Goal: Information Seeking & Learning: Find specific page/section

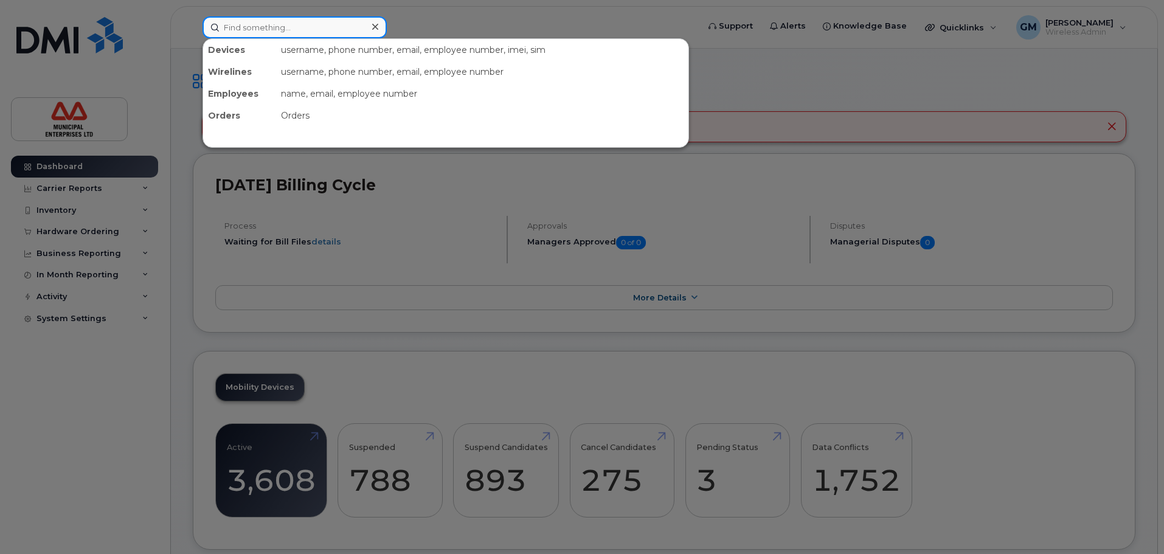
click at [271, 33] on input at bounding box center [295, 27] width 184 height 22
click at [279, 22] on input at bounding box center [295, 27] width 184 height 22
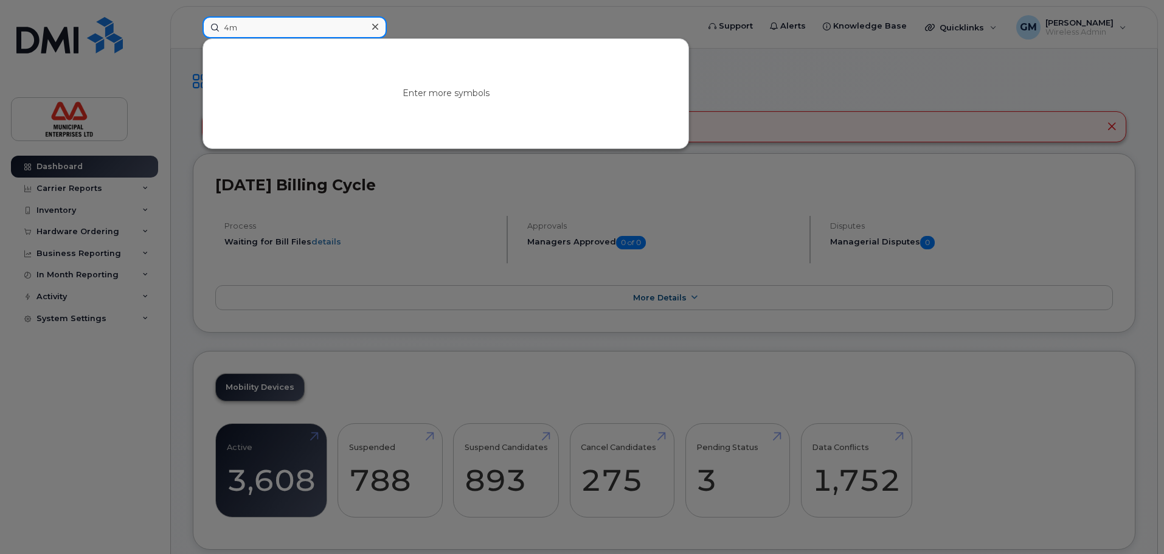
click at [295, 29] on input "4m" at bounding box center [295, 27] width 184 height 22
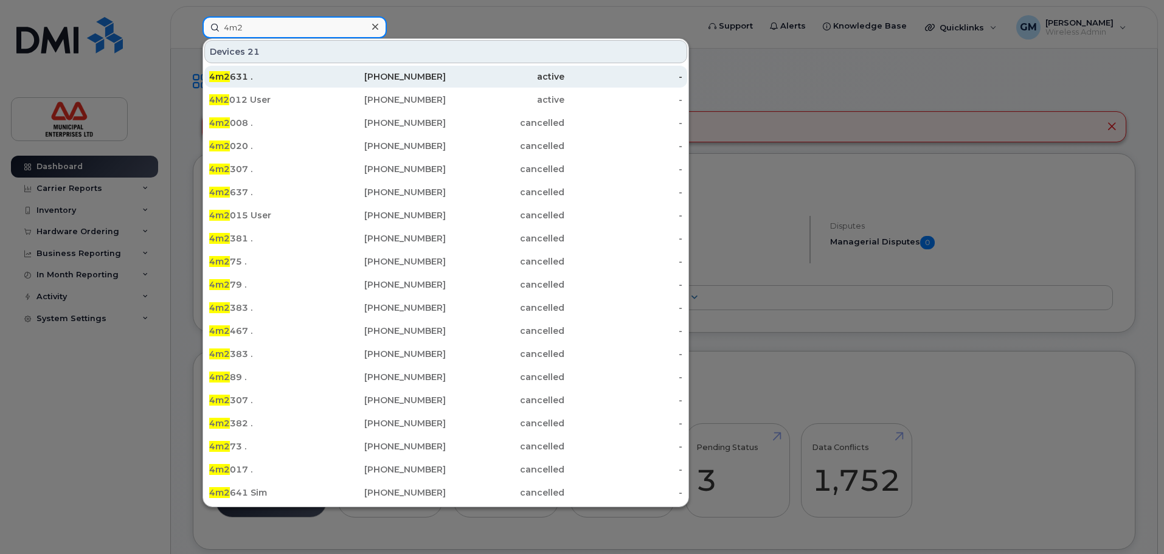
type input "4m2"
click at [328, 85] on div "4m2 631 ." at bounding box center [387, 77] width 119 height 22
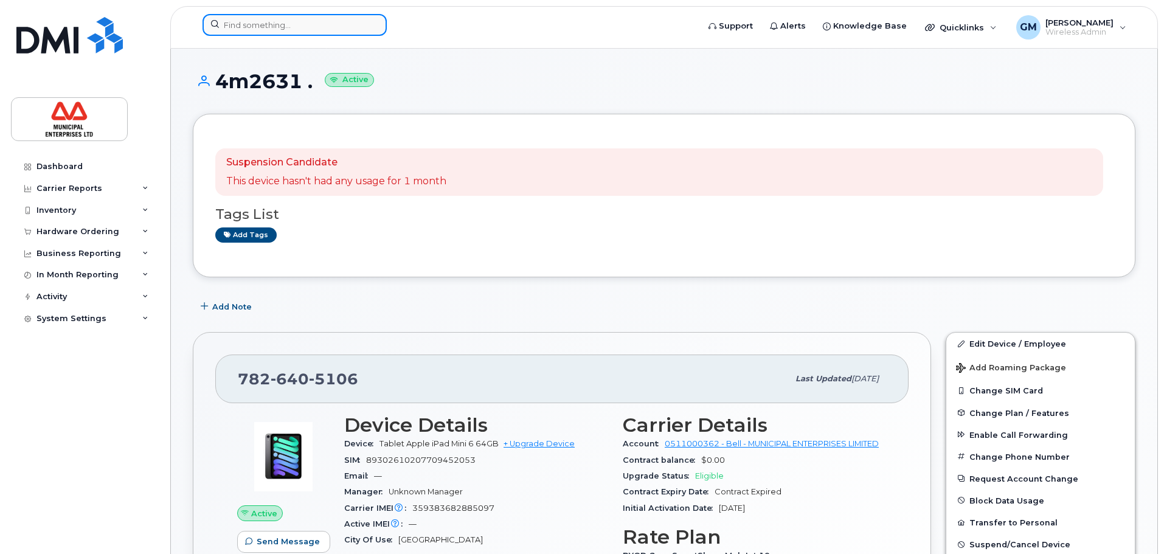
click at [281, 29] on input at bounding box center [295, 25] width 184 height 22
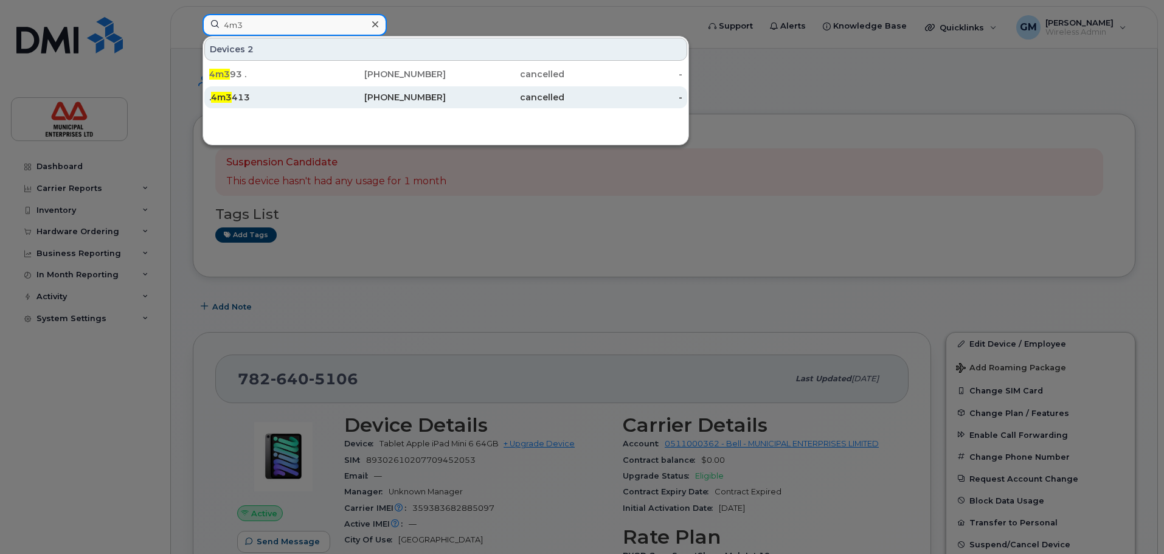
type input "4m3"
click at [253, 92] on div ". 4m3 413" at bounding box center [268, 97] width 119 height 12
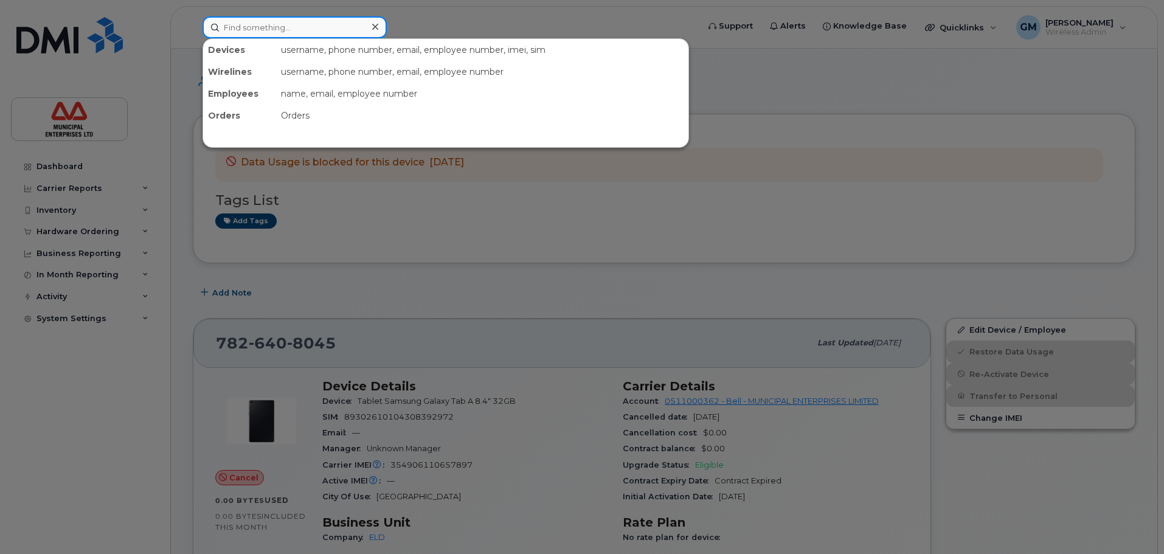
click at [276, 26] on input at bounding box center [295, 27] width 184 height 22
click at [17, 414] on div at bounding box center [582, 277] width 1164 height 554
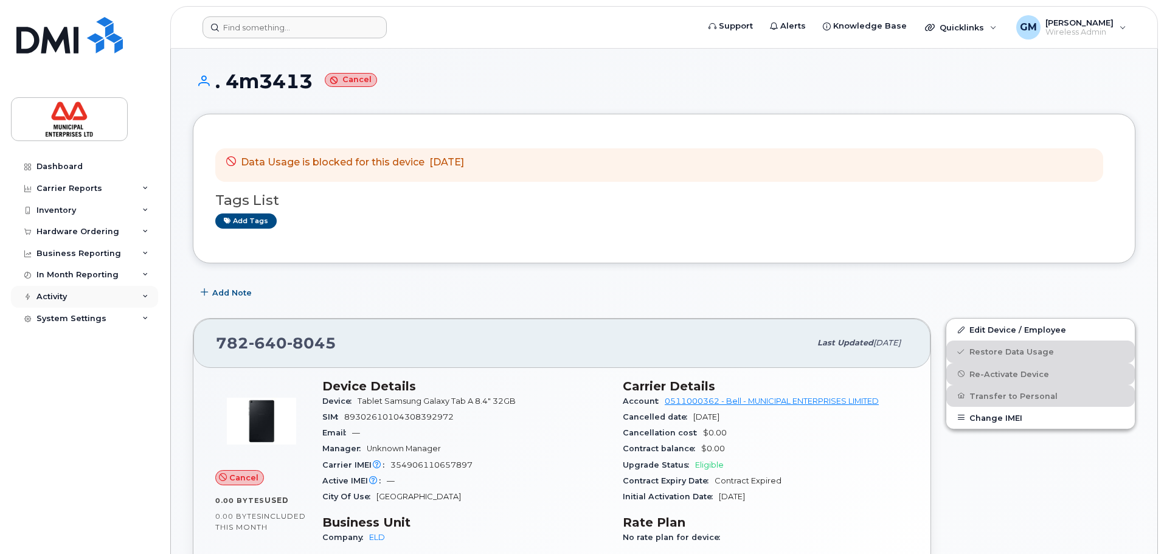
click at [68, 297] on div "Activity" at bounding box center [84, 297] width 147 height 22
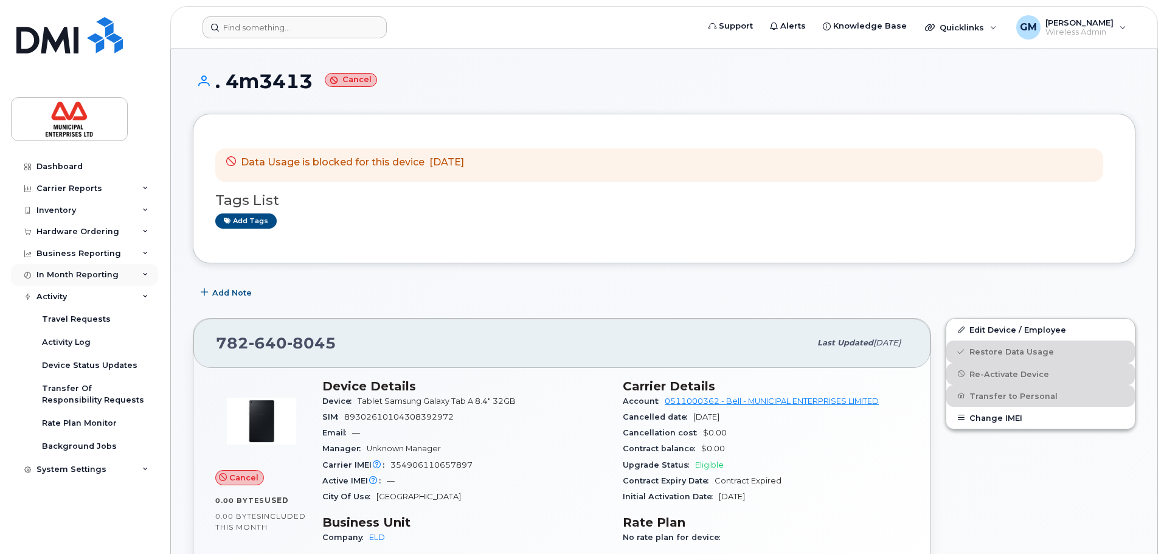
click at [97, 275] on div "In Month Reporting" at bounding box center [77, 275] width 82 height 10
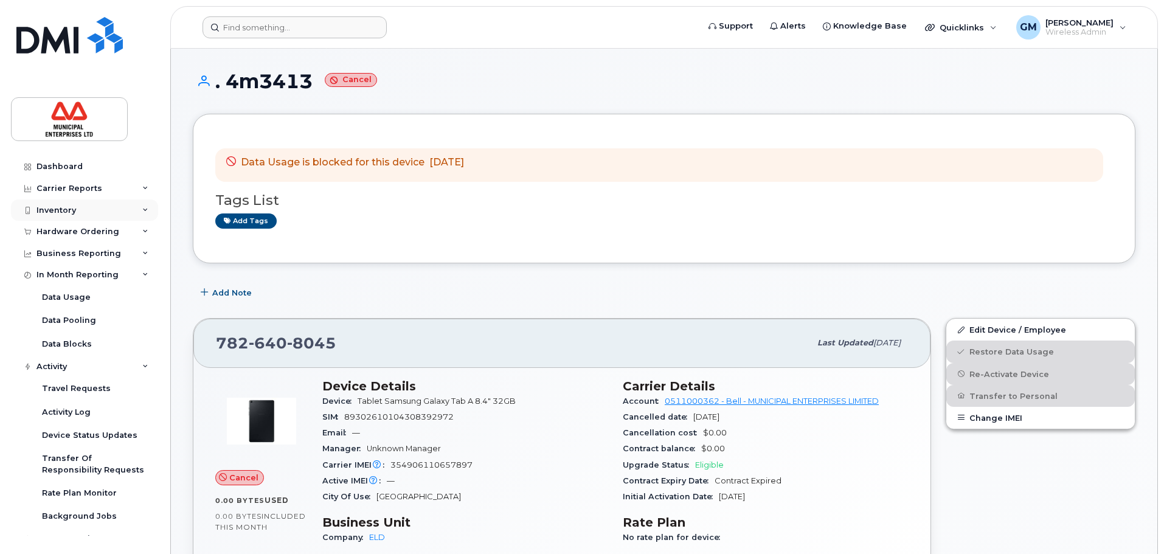
click at [72, 201] on div "Inventory" at bounding box center [84, 211] width 147 height 22
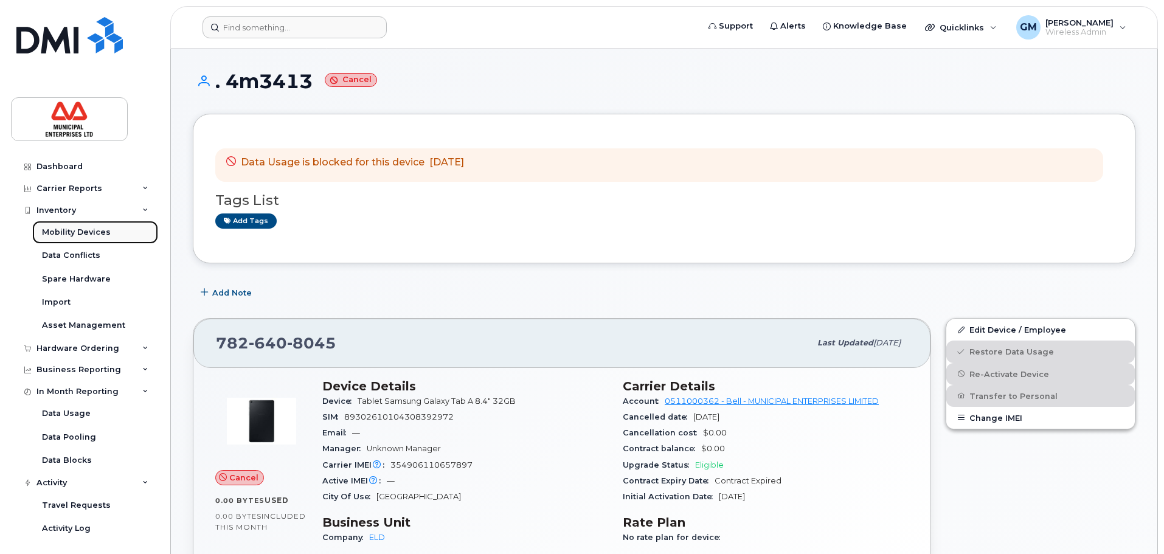
click at [85, 231] on div "Mobility Devices" at bounding box center [76, 232] width 69 height 11
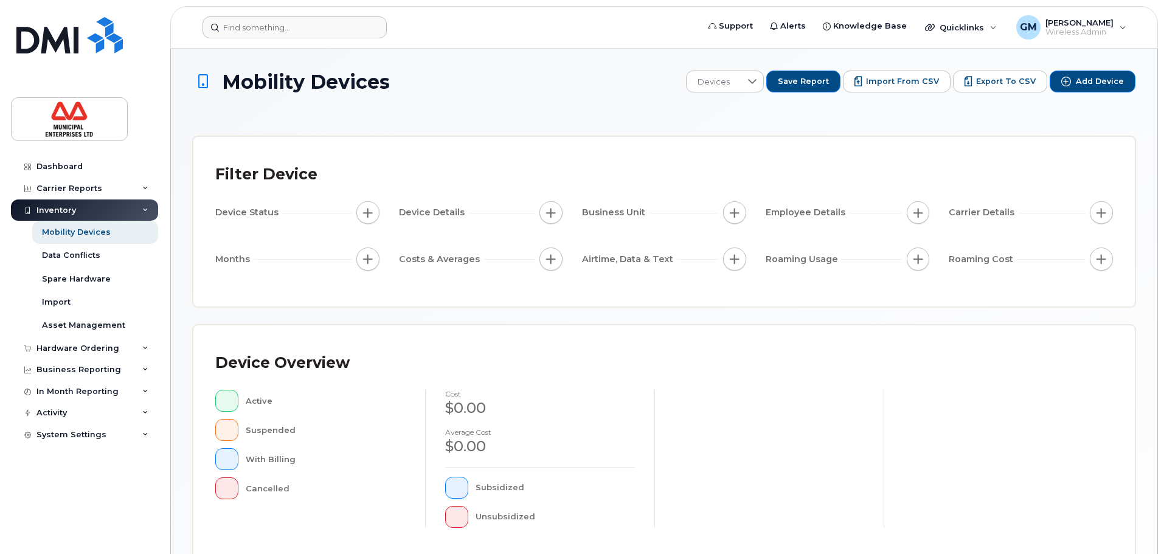
click at [364, 214] on span "button" at bounding box center [368, 213] width 10 height 10
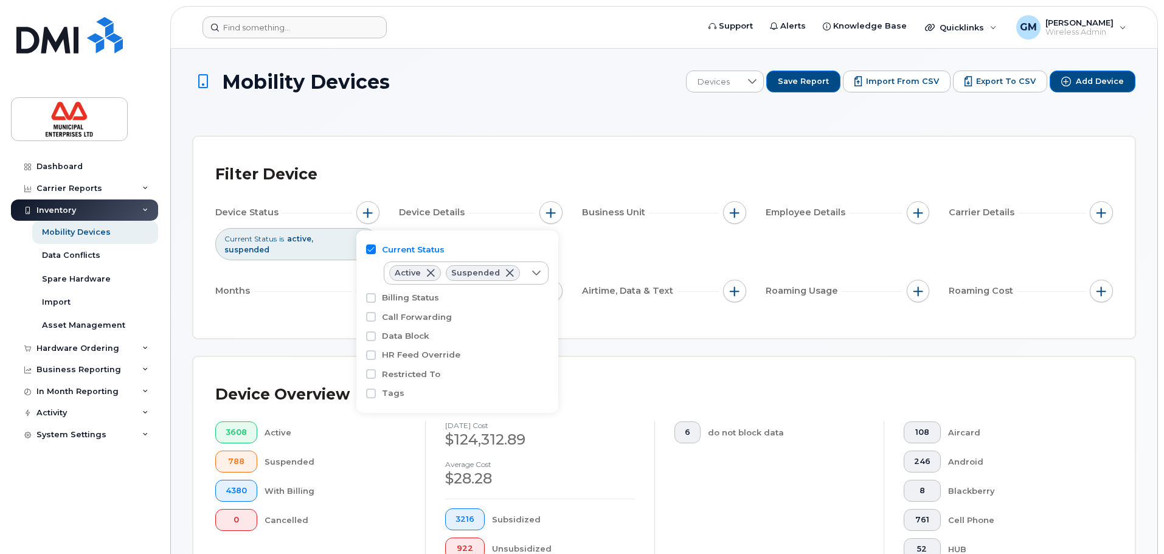
click at [367, 159] on div "Filter Device" at bounding box center [664, 175] width 898 height 32
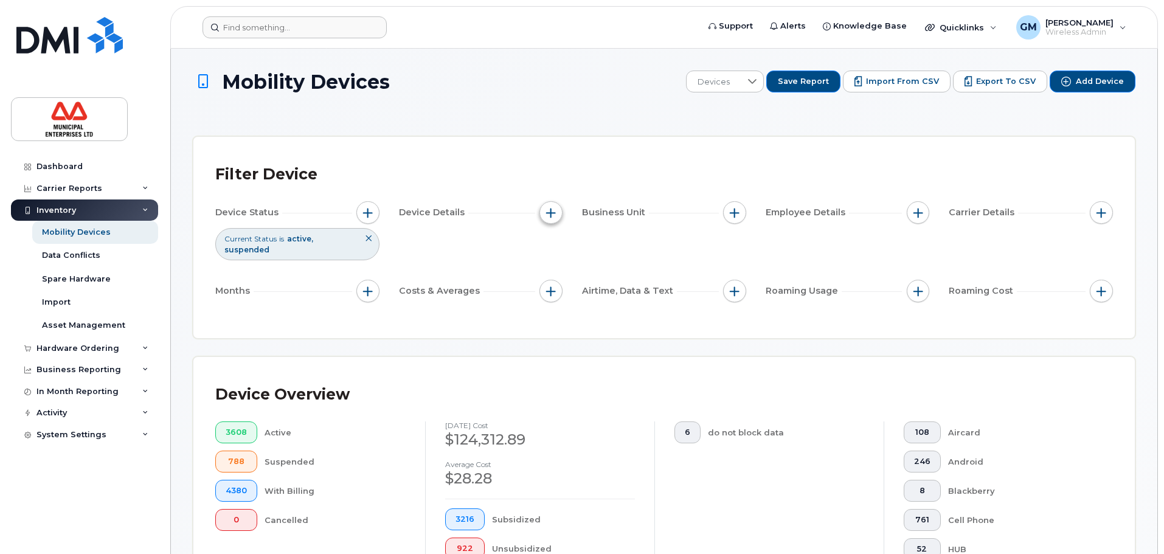
click at [549, 209] on span "button" at bounding box center [551, 213] width 10 height 10
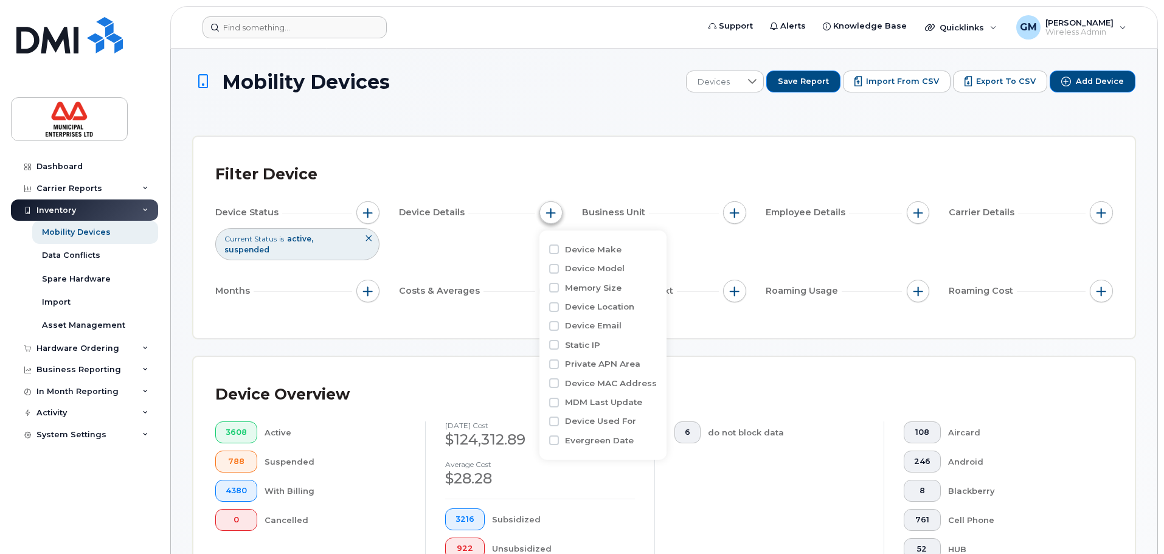
click at [550, 209] on span "button" at bounding box center [551, 213] width 10 height 10
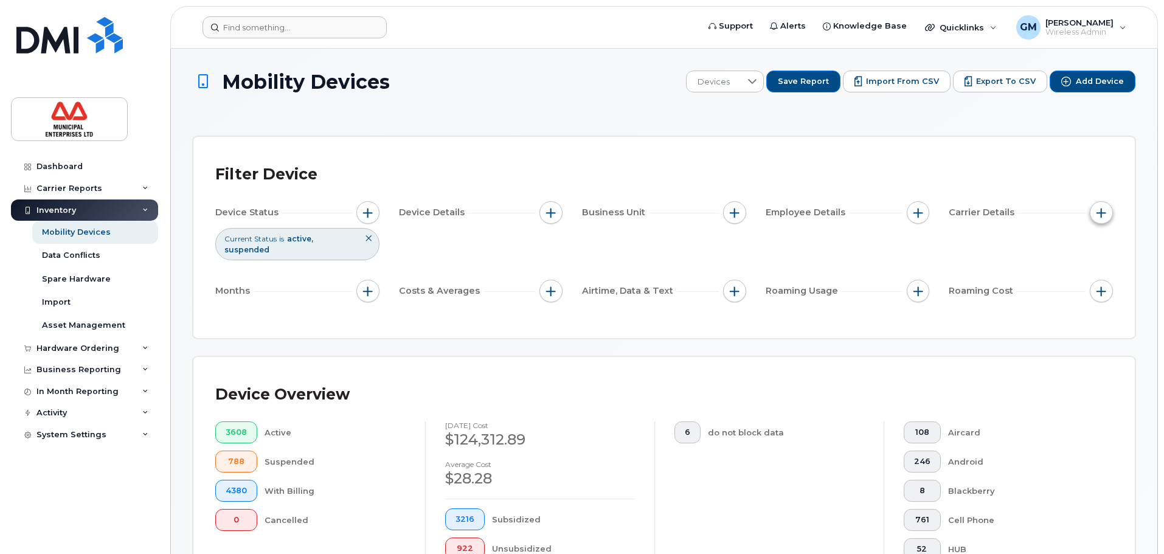
click at [1100, 210] on span "button" at bounding box center [1102, 213] width 10 height 10
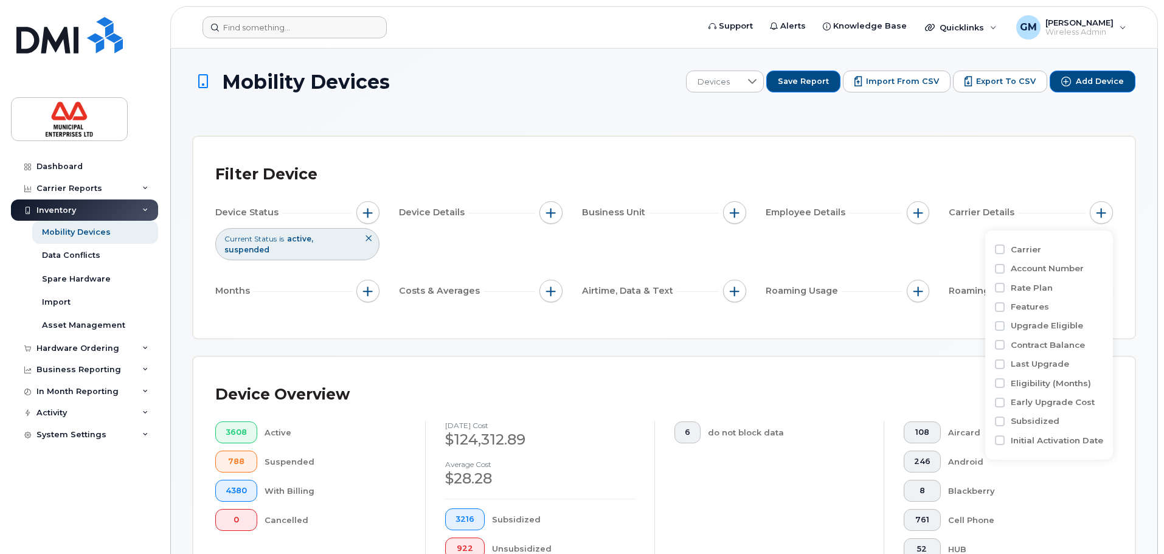
click at [1048, 283] on label "Rate Plan" at bounding box center [1032, 288] width 42 height 12
click at [1005, 283] on input "Rate Plan" at bounding box center [1000, 288] width 10 height 10
checkbox input "true"
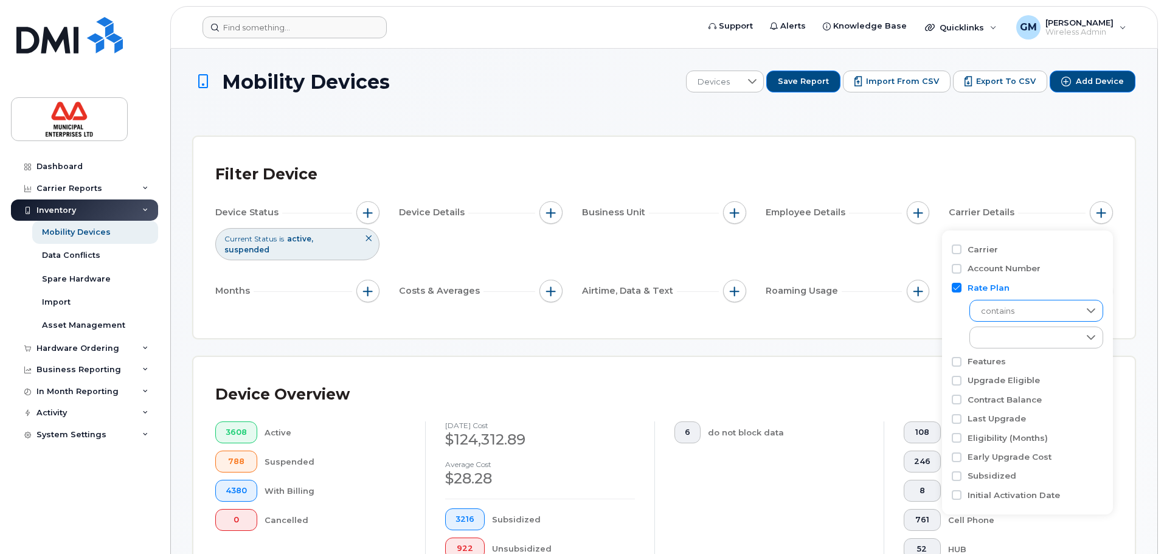
click at [1024, 319] on span "contains" at bounding box center [1024, 311] width 109 height 22
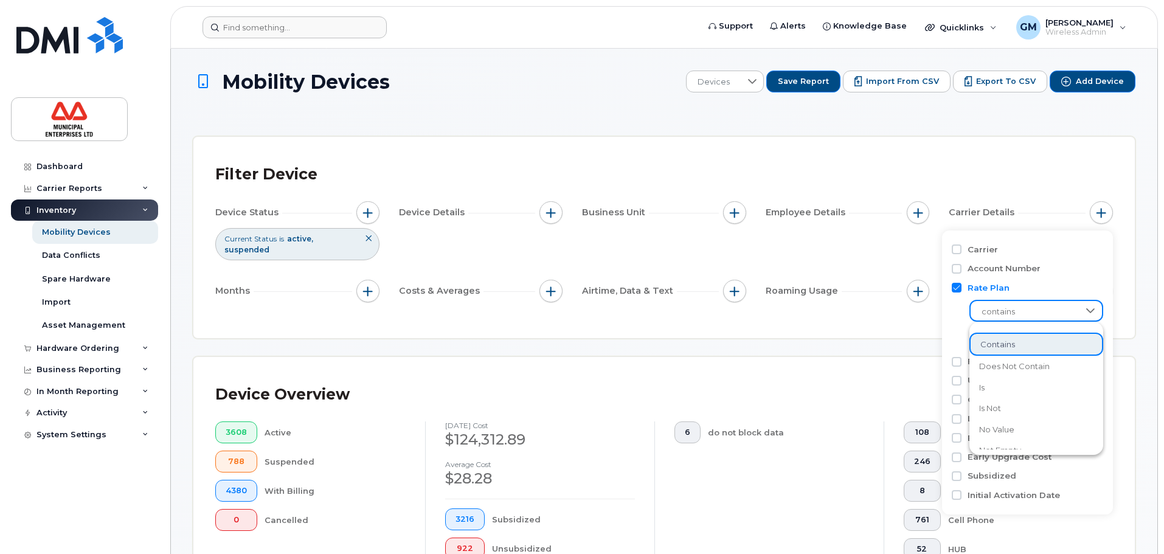
click at [1024, 308] on span "contains" at bounding box center [1025, 312] width 108 height 22
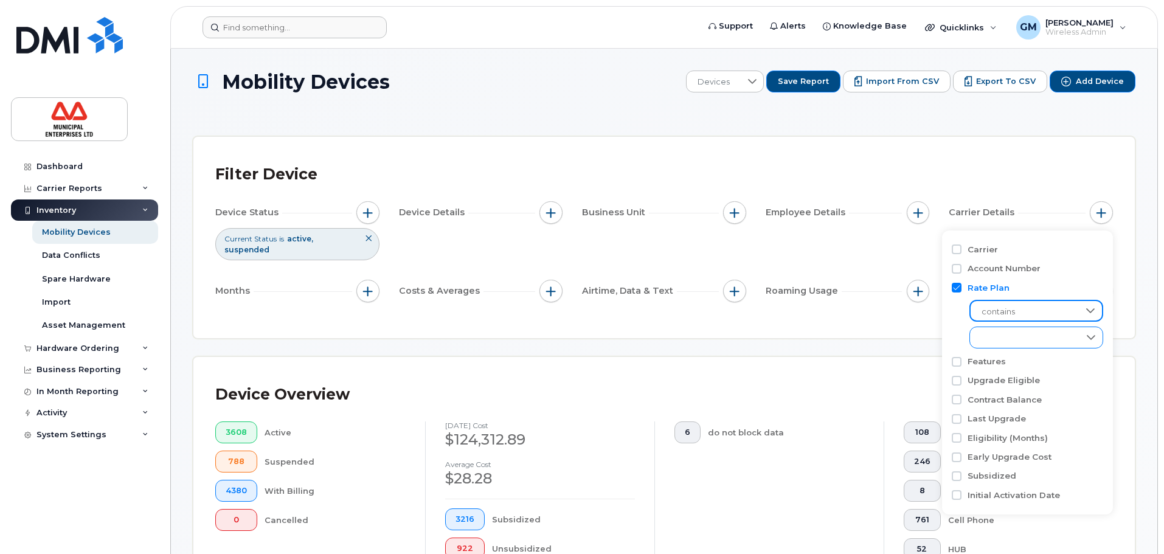
click at [1023, 337] on div "empty" at bounding box center [1024, 337] width 109 height 21
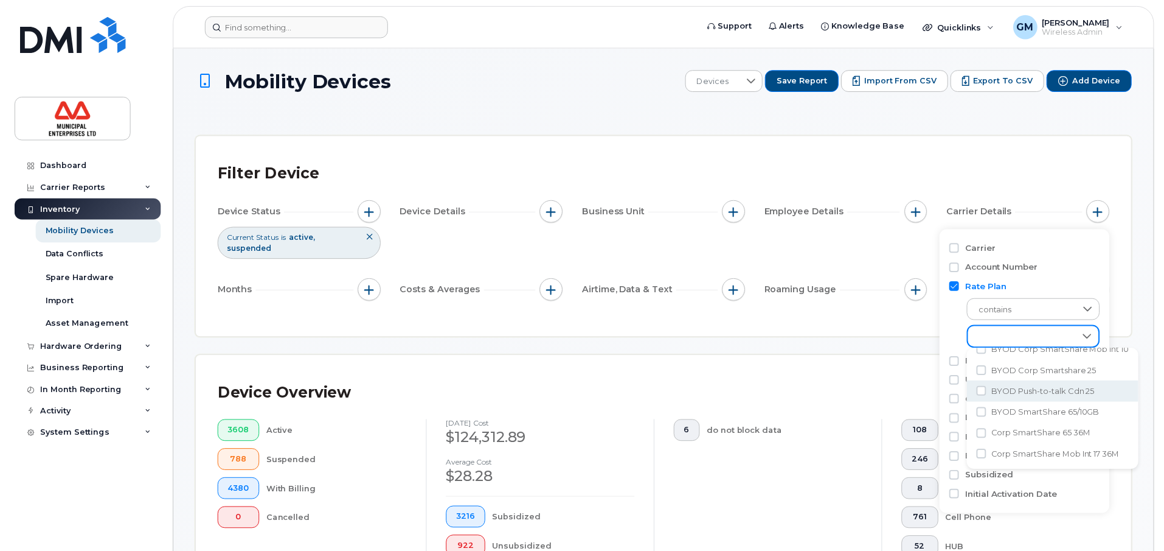
scroll to position [122, 0]
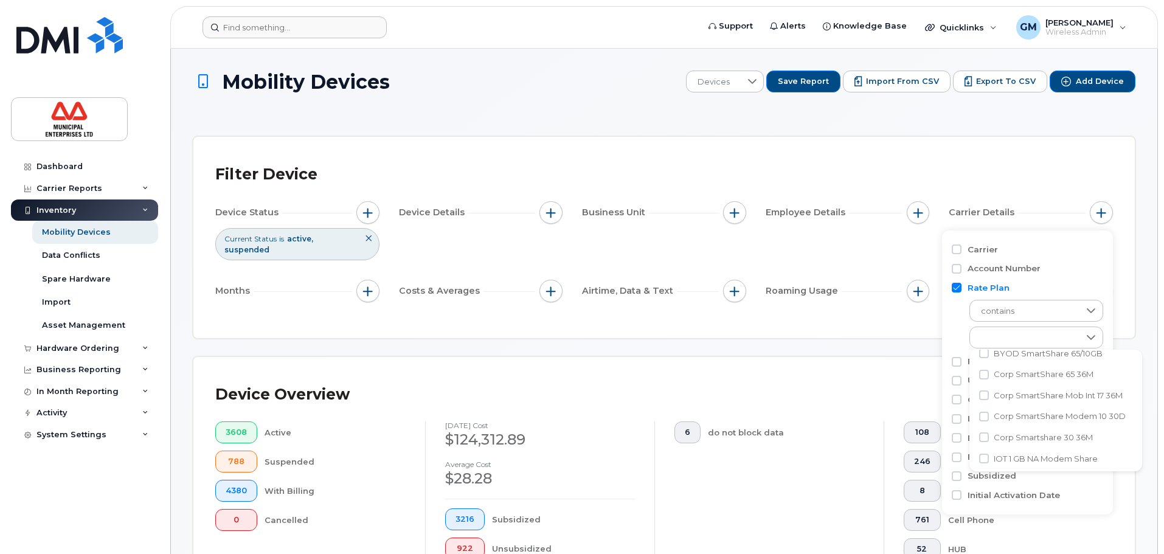
click at [1096, 411] on span "Corp SmartShare Modem 10 30D" at bounding box center [1060, 417] width 132 height 12
checkbox input "true"
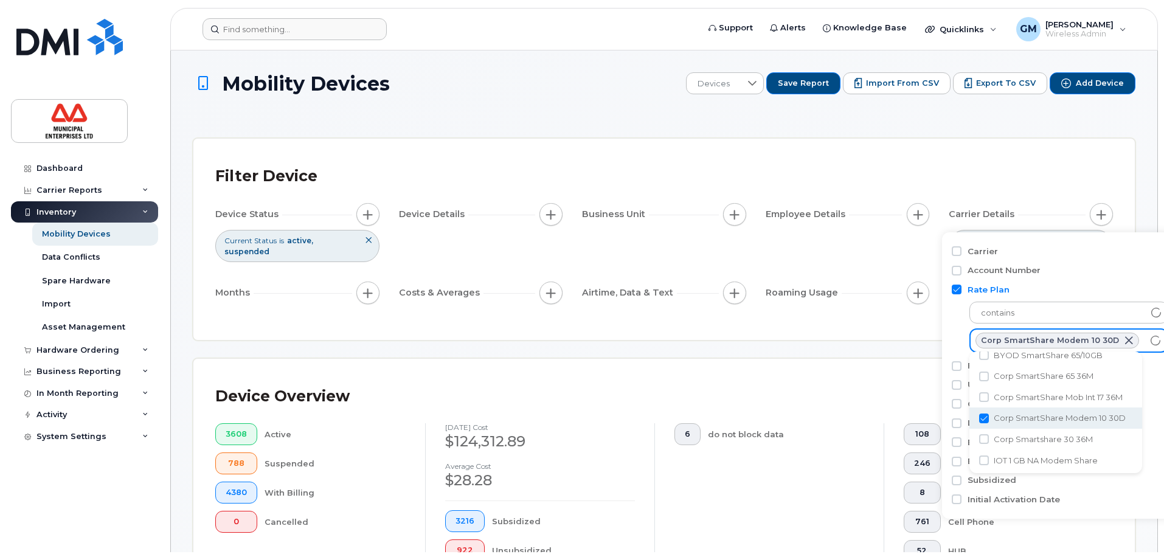
scroll to position [115, 0]
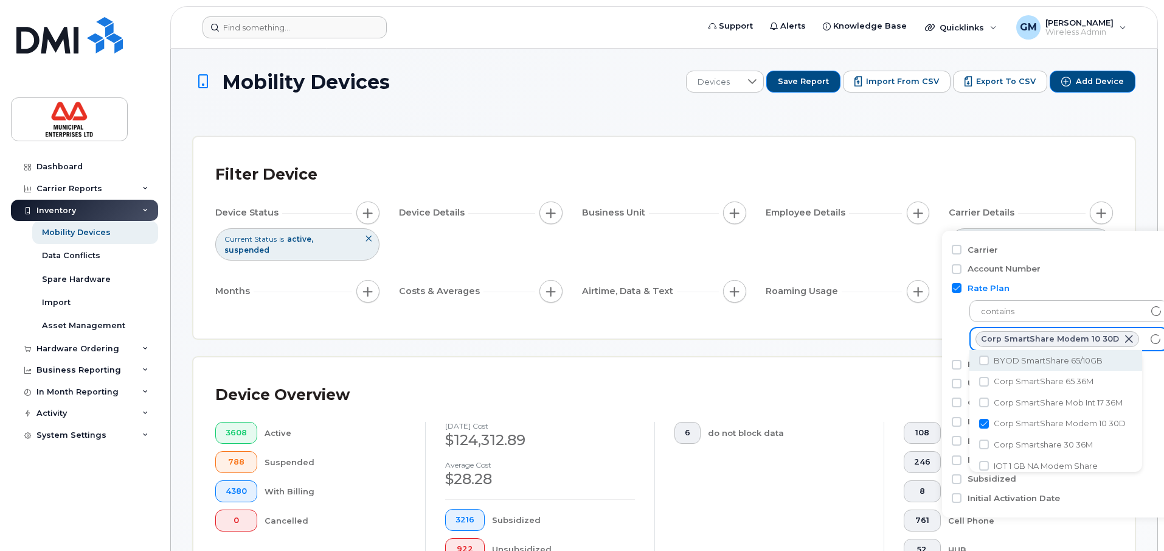
click at [931, 310] on div "Filter Device Device Status Current Status is active suspended Device Details B…" at bounding box center [664, 238] width 898 height 158
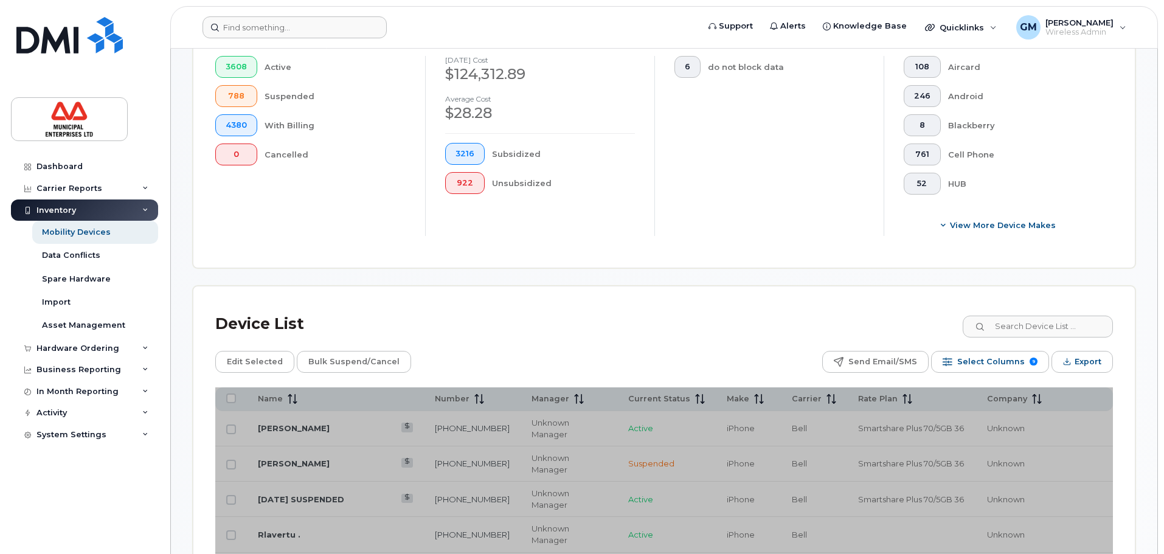
scroll to position [365, 0]
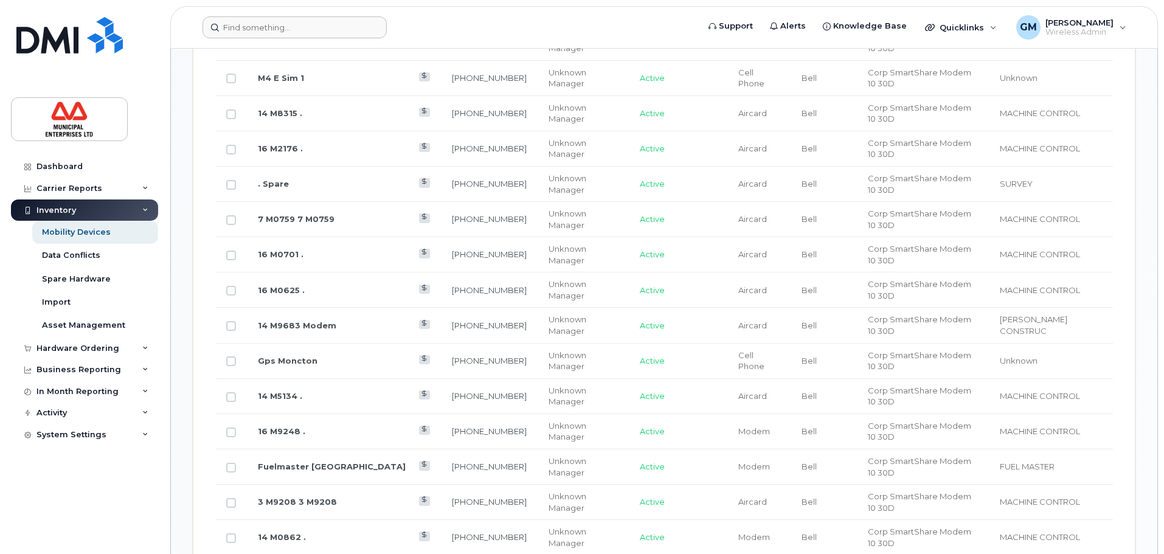
scroll to position [730, 0]
